Goal: Transaction & Acquisition: Download file/media

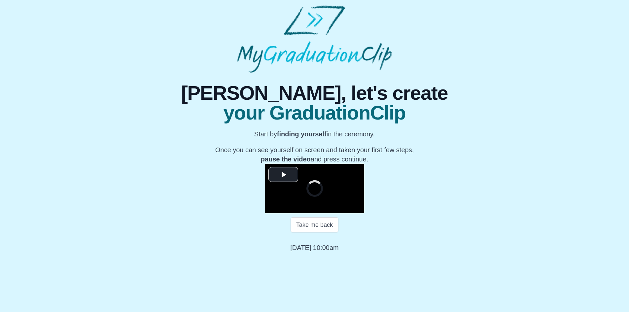
scroll to position [54, 0]
click at [283, 174] on span "Video Player" at bounding box center [283, 174] width 0 height 0
click at [272, 208] on span "Video Player" at bounding box center [272, 208] width 0 height 0
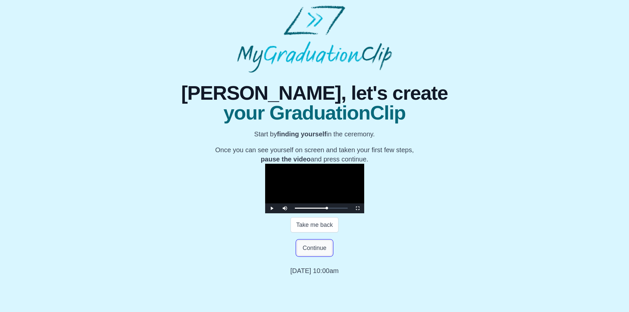
click at [308, 256] on button "Continue" at bounding box center [314, 247] width 35 height 15
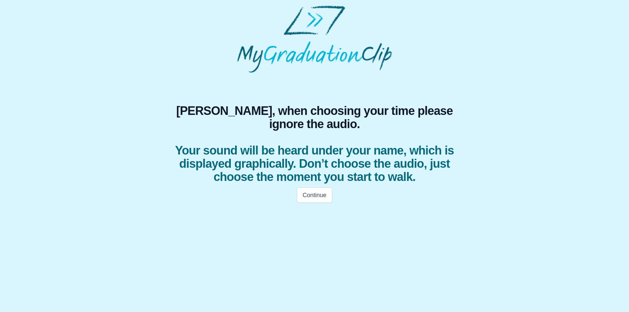
scroll to position [0, 0]
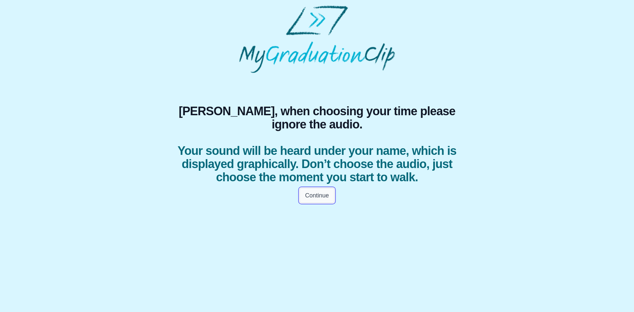
click at [320, 203] on button "Continue" at bounding box center [316, 195] width 35 height 15
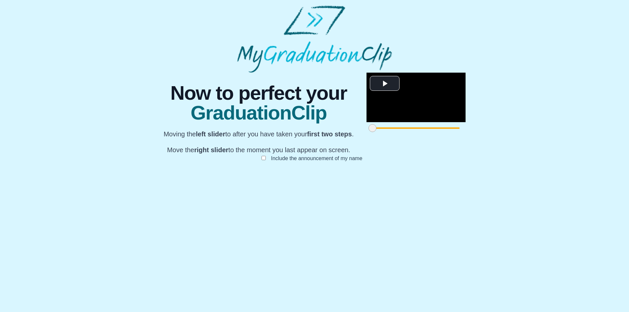
scroll to position [39, 0]
drag, startPoint x: 188, startPoint y: 282, endPoint x: 249, endPoint y: 269, distance: 63.1
click at [366, 134] on div "**********" at bounding box center [415, 103] width 99 height 61
drag, startPoint x: 448, startPoint y: 281, endPoint x: 378, endPoint y: 281, distance: 70.3
click at [619, 132] on span at bounding box center [623, 128] width 8 height 8
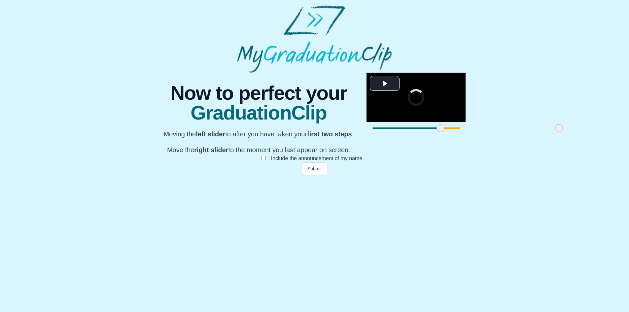
drag, startPoint x: 380, startPoint y: 281, endPoint x: 367, endPoint y: 281, distance: 12.9
click at [555, 132] on span at bounding box center [559, 128] width 8 height 8
drag, startPoint x: 364, startPoint y: 281, endPoint x: 405, endPoint y: 284, distance: 40.4
click at [593, 134] on div at bounding box center [599, 128] width 12 height 12
click at [314, 175] on button "Submit" at bounding box center [315, 168] width 26 height 13
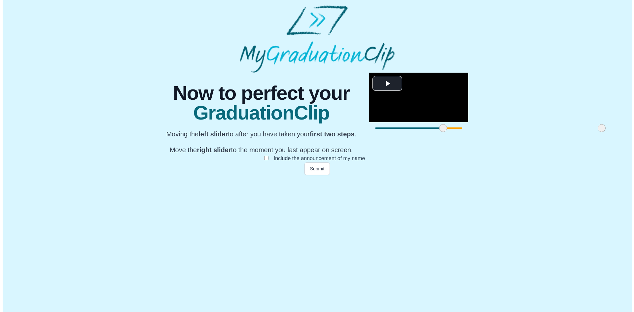
scroll to position [0, 0]
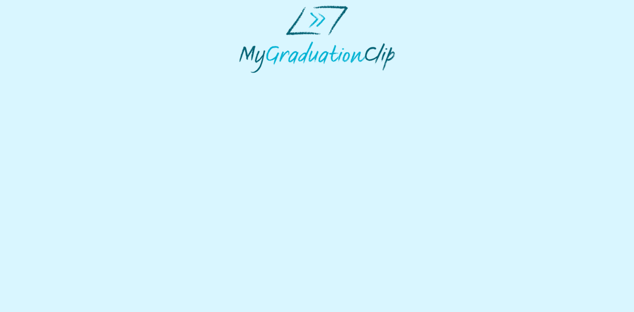
select select "**********"
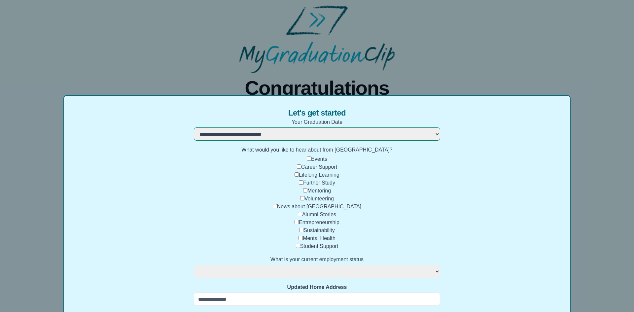
select select
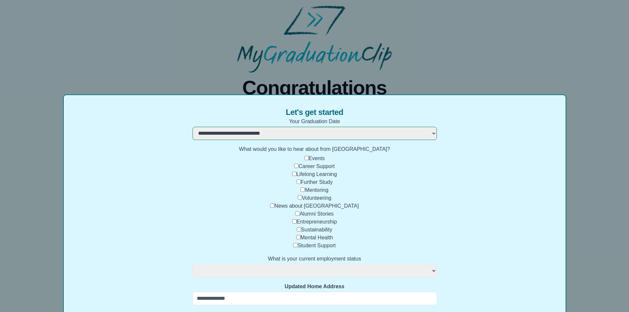
click at [594, 106] on div "**********" at bounding box center [314, 156] width 629 height 312
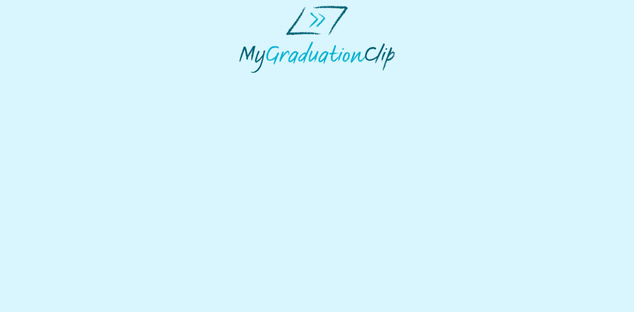
select select "**********"
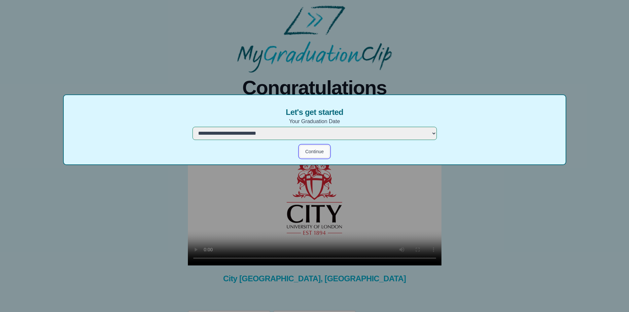
click at [309, 153] on button "Continue" at bounding box center [314, 151] width 30 height 13
click at [272, 258] on div "**********" at bounding box center [314, 156] width 629 height 312
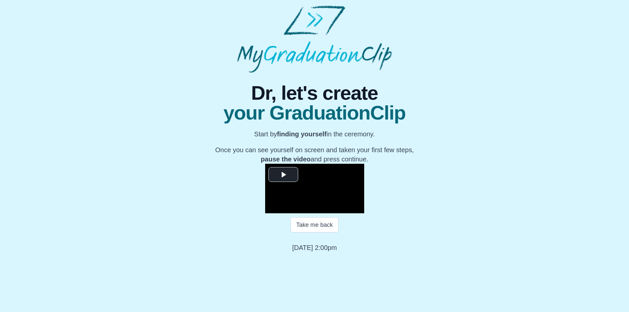
scroll to position [54, 0]
click at [283, 174] on span "Video Player" at bounding box center [283, 174] width 0 height 0
click at [272, 208] on span "Video Player" at bounding box center [272, 208] width 0 height 0
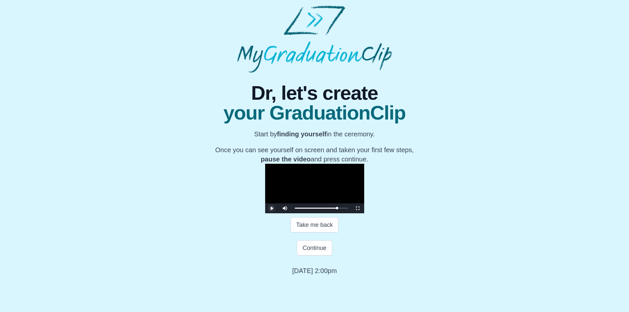
click at [272, 208] on span "Video Player" at bounding box center [272, 208] width 0 height 0
click at [319, 256] on button "Continue" at bounding box center [314, 247] width 35 height 15
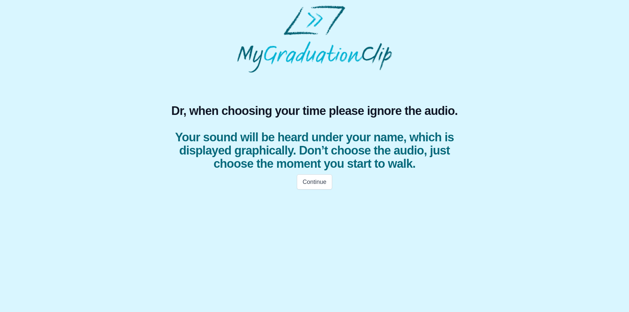
scroll to position [0, 0]
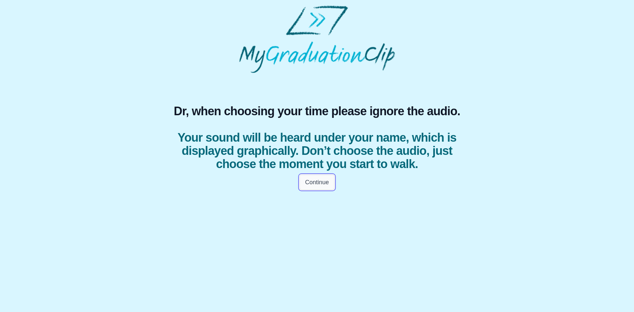
click at [329, 190] on button "Continue" at bounding box center [316, 182] width 35 height 15
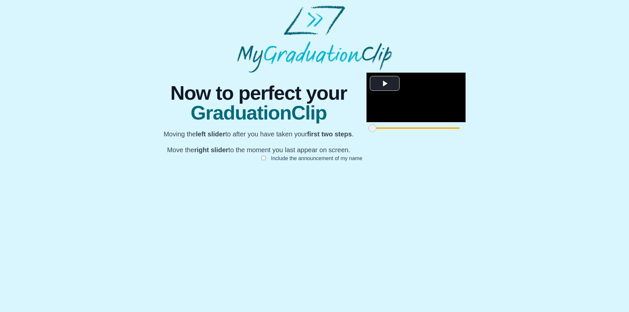
scroll to position [39, 0]
drag, startPoint x: 180, startPoint y: 282, endPoint x: 225, endPoint y: 282, distance: 44.9
click at [415, 132] on span at bounding box center [419, 128] width 8 height 8
drag, startPoint x: 225, startPoint y: 280, endPoint x: 247, endPoint y: 277, distance: 22.1
click at [436, 132] on span at bounding box center [440, 128] width 8 height 8
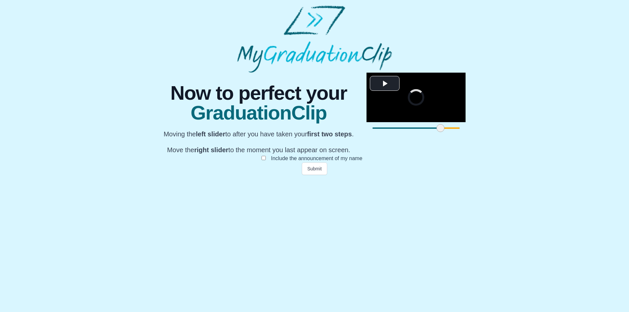
drag, startPoint x: 447, startPoint y: 281, endPoint x: 422, endPoint y: 281, distance: 24.4
click at [630, 132] on span at bounding box center [634, 128] width 8 height 8
drag, startPoint x: 422, startPoint y: 280, endPoint x: 382, endPoint y: 279, distance: 40.0
click at [578, 132] on span at bounding box center [582, 128] width 8 height 8
drag, startPoint x: 384, startPoint y: 279, endPoint x: 308, endPoint y: 280, distance: 75.9
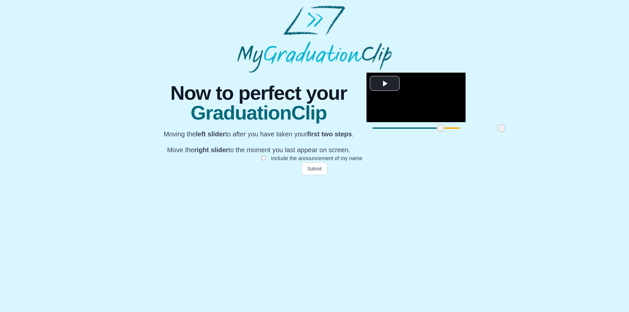
click at [498, 132] on span at bounding box center [502, 128] width 8 height 8
click at [307, 175] on button "Submit" at bounding box center [315, 168] width 26 height 13
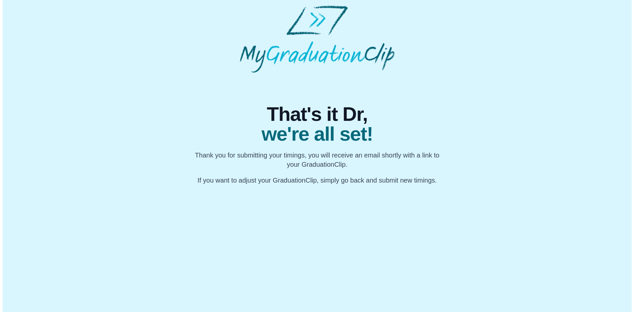
scroll to position [0, 0]
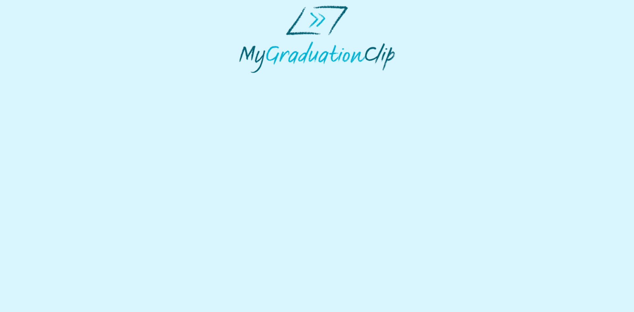
select select "**********"
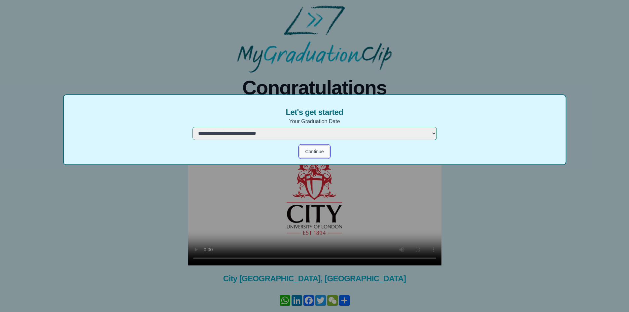
click at [318, 150] on button "Continue" at bounding box center [314, 151] width 30 height 13
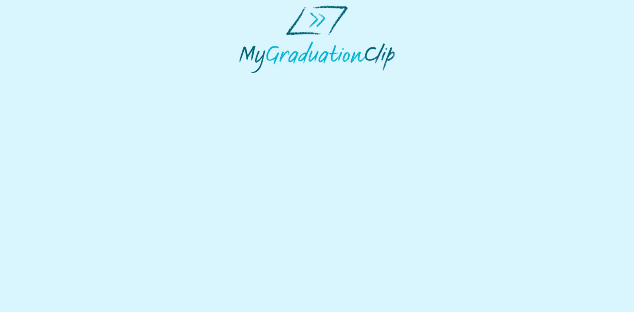
select select "**********"
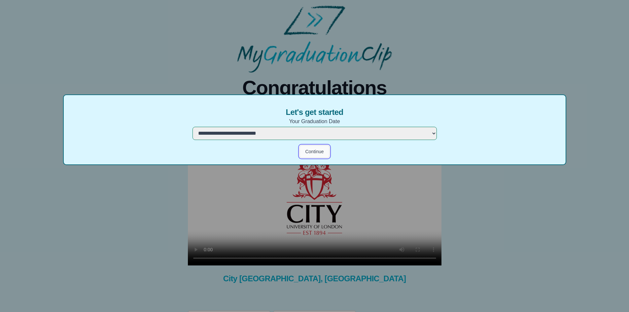
click at [313, 152] on button "Continue" at bounding box center [314, 151] width 30 height 13
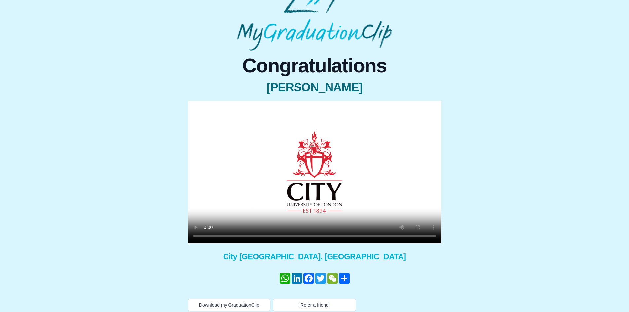
scroll to position [27, 0]
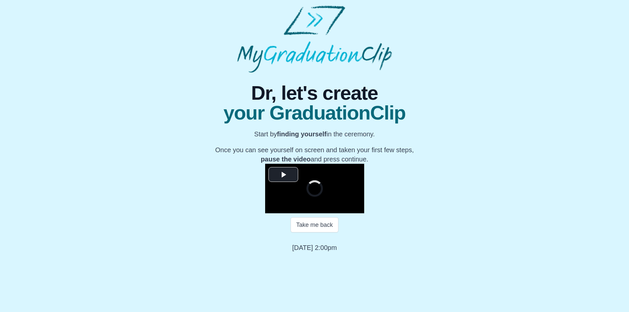
scroll to position [54, 0]
click at [283, 174] on span "Video Player" at bounding box center [283, 174] width 0 height 0
click at [272, 208] on span "Video Player" at bounding box center [272, 208] width 0 height 0
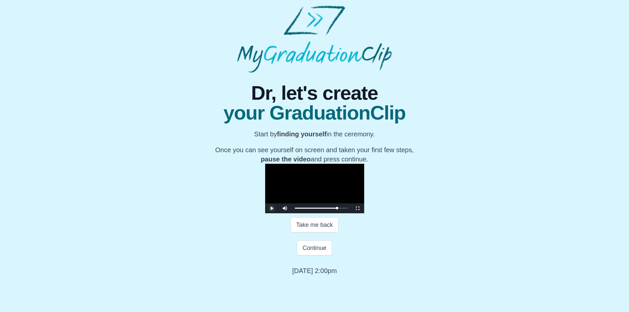
click at [272, 208] on span "Video Player" at bounding box center [272, 208] width 0 height 0
click at [480, 209] on div "1:08:08" at bounding box center [480, 208] width 0 height 2
click at [272, 208] on span "Video Player" at bounding box center [272, 208] width 0 height 0
click at [305, 232] on button "Take me back" at bounding box center [315, 224] width 48 height 15
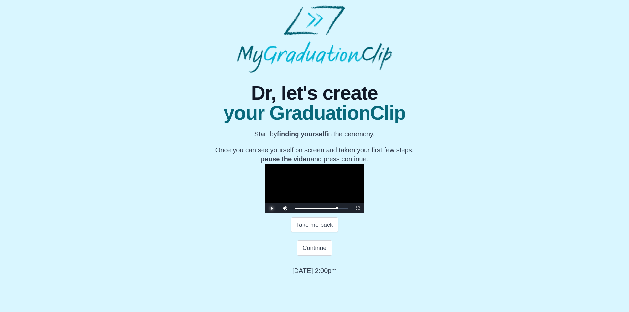
click at [272, 208] on span "Video Player" at bounding box center [272, 208] width 0 height 0
click at [312, 256] on button "Continue" at bounding box center [314, 247] width 35 height 15
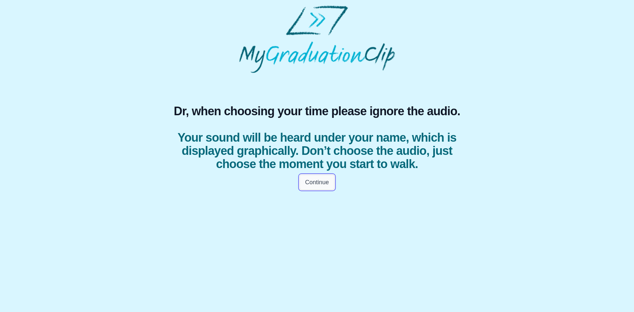
click at [313, 190] on button "Continue" at bounding box center [316, 182] width 35 height 15
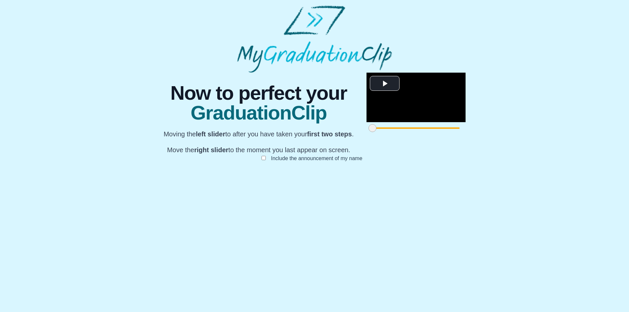
scroll to position [39, 0]
drag, startPoint x: 187, startPoint y: 281, endPoint x: 200, endPoint y: 282, distance: 13.2
click at [389, 132] on span at bounding box center [393, 128] width 8 height 8
drag, startPoint x: 200, startPoint y: 282, endPoint x: 283, endPoint y: 277, distance: 82.3
click at [464, 132] on span at bounding box center [468, 128] width 8 height 8
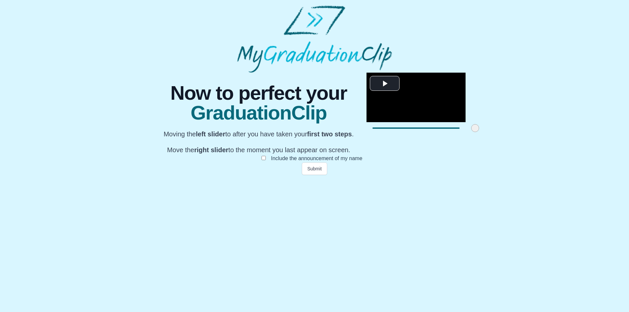
click at [366, 134] on div at bounding box center [415, 128] width 99 height 12
drag, startPoint x: 280, startPoint y: 279, endPoint x: 278, endPoint y: 288, distance: 8.9
click at [278, 175] on div "**********" at bounding box center [314, 124] width 315 height 102
drag, startPoint x: 448, startPoint y: 281, endPoint x: 424, endPoint y: 287, distance: 25.1
click at [424, 175] on div "**********" at bounding box center [314, 124] width 315 height 102
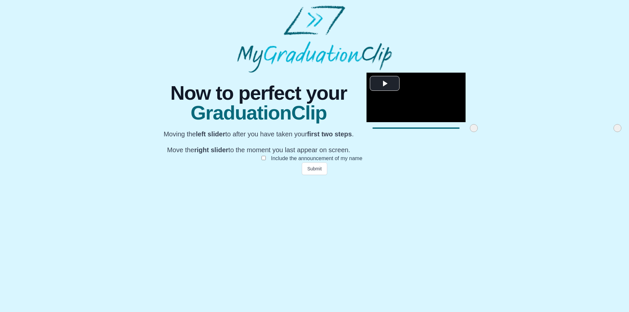
drag, startPoint x: 423, startPoint y: 280, endPoint x: 395, endPoint y: 280, distance: 28.1
click at [613, 132] on span at bounding box center [617, 128] width 8 height 8
drag, startPoint x: 395, startPoint y: 280, endPoint x: 340, endPoint y: 278, distance: 54.5
click at [531, 132] on span at bounding box center [535, 128] width 8 height 8
click at [467, 132] on span at bounding box center [471, 128] width 8 height 8
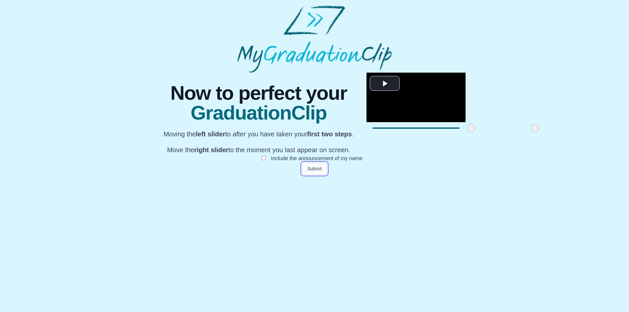
click at [312, 175] on button "Submit" at bounding box center [315, 168] width 26 height 13
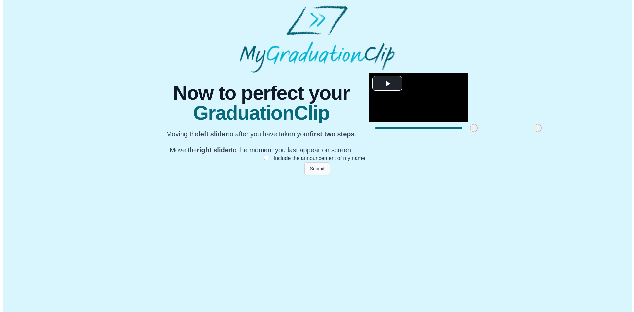
scroll to position [0, 0]
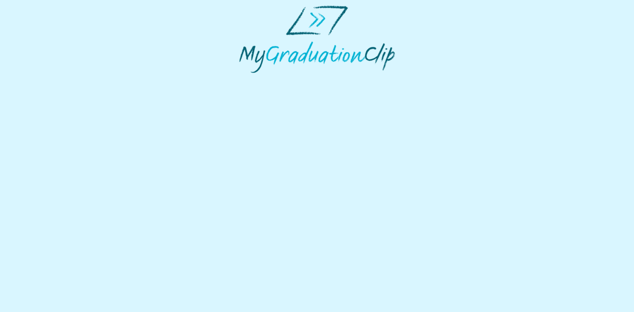
select select "**********"
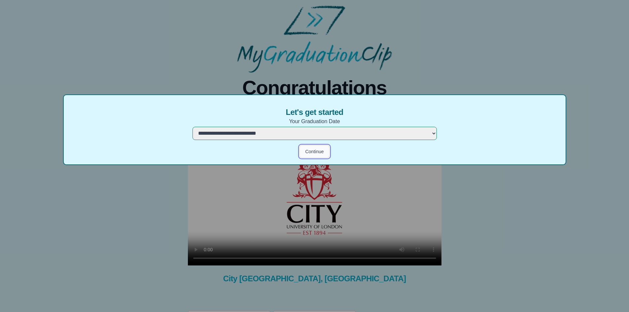
click at [313, 151] on button "Continue" at bounding box center [314, 151] width 30 height 13
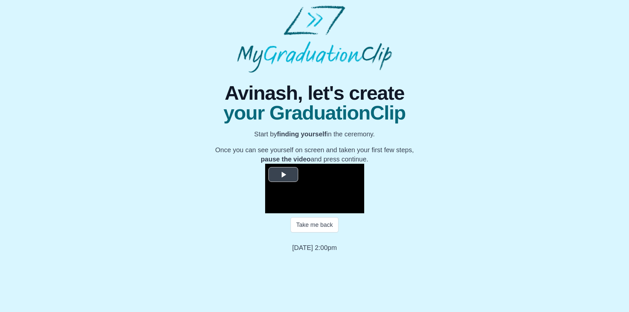
scroll to position [54, 0]
click at [283, 174] on span "Video Player" at bounding box center [283, 174] width 0 height 0
click at [272, 208] on span "Video Player" at bounding box center [272, 208] width 0 height 0
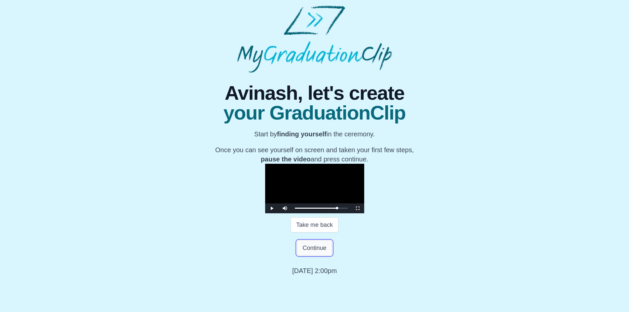
click at [311, 256] on button "Continue" at bounding box center [314, 247] width 35 height 15
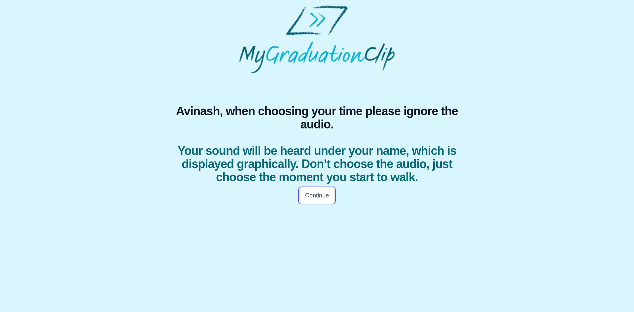
click at [313, 203] on button "Continue" at bounding box center [316, 195] width 35 height 15
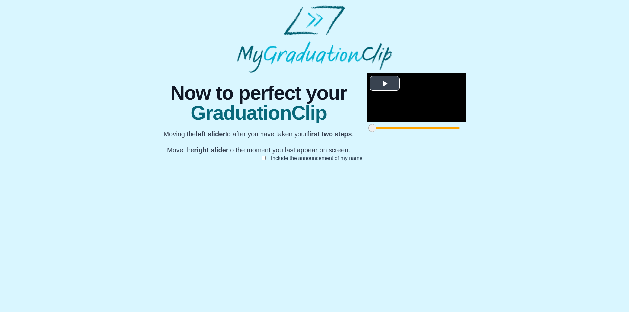
scroll to position [39, 0]
drag, startPoint x: 183, startPoint y: 282, endPoint x: 276, endPoint y: 282, distance: 93.1
click at [464, 132] on span at bounding box center [468, 128] width 8 height 8
drag, startPoint x: 448, startPoint y: 281, endPoint x: 398, endPoint y: 279, distance: 49.5
click at [588, 132] on span at bounding box center [592, 128] width 8 height 8
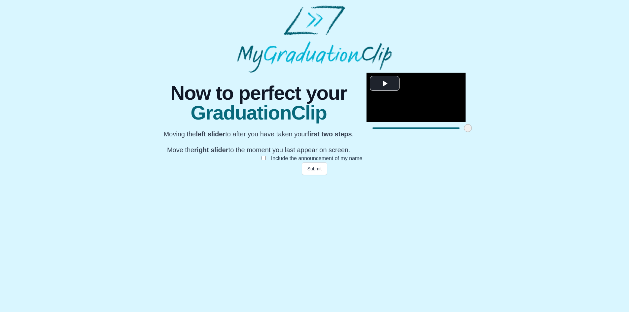
drag, startPoint x: 398, startPoint y: 279, endPoint x: 444, endPoint y: 277, distance: 45.6
click at [634, 132] on span at bounding box center [638, 128] width 8 height 8
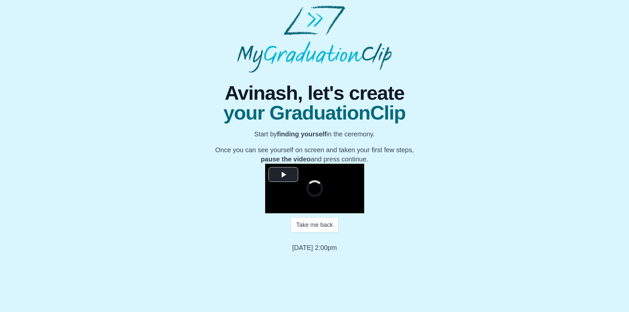
scroll to position [54, 0]
click at [283, 174] on span "Video Player" at bounding box center [283, 174] width 0 height 0
click at [272, 208] on span "Video Player" at bounding box center [272, 208] width 0 height 0
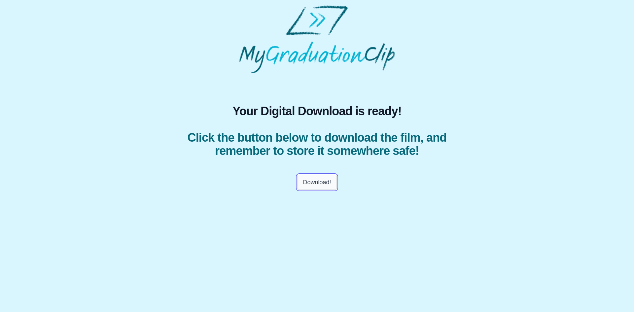
click at [318, 182] on button "Download!" at bounding box center [316, 182] width 39 height 15
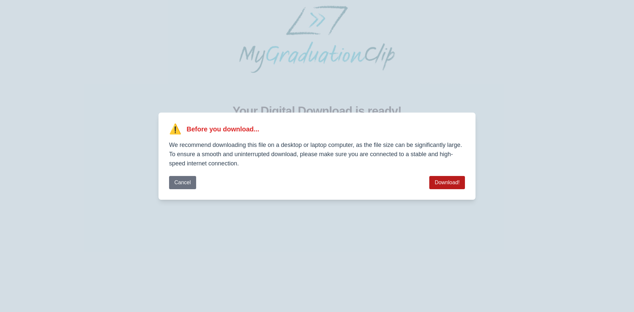
click at [451, 184] on button "Download!" at bounding box center [447, 182] width 36 height 13
